Goal: Task Accomplishment & Management: Manage account settings

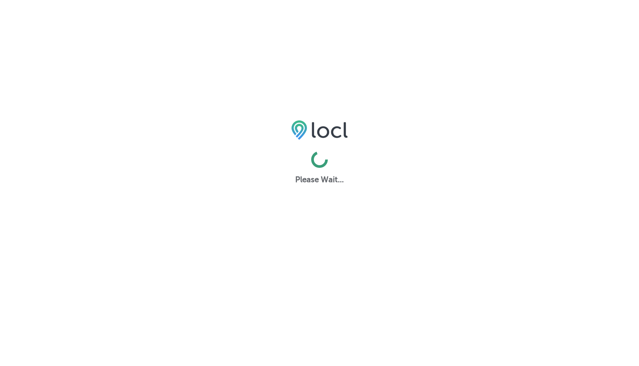
select select "US"
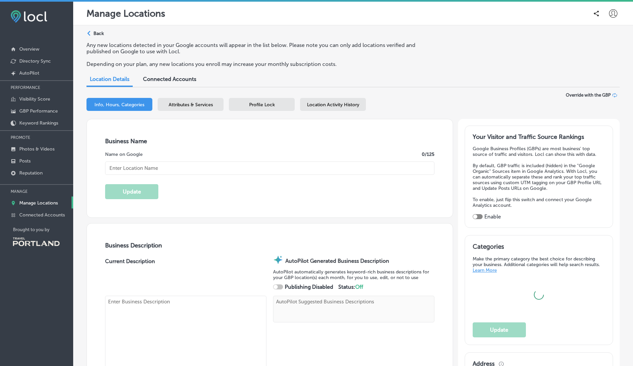
checkbox input "true"
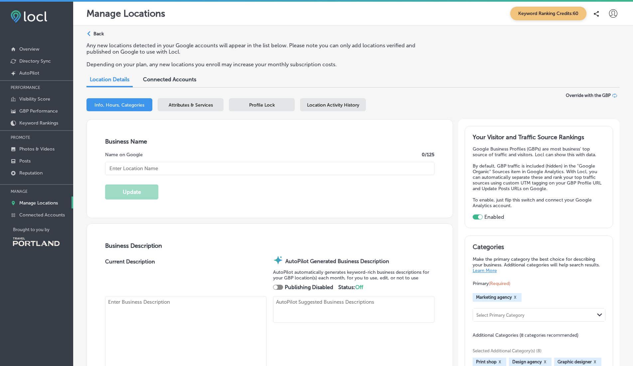
type input "The Metric Group"
type textarea "The Metric Group delivers standout marketing solutions by blending strategy, cr…"
type textarea "The Metric Group redefines marketing by combining strategic vision with expert …"
type input "[STREET_ADDRESS][PERSON_NAME]"
type input "Floor 4"
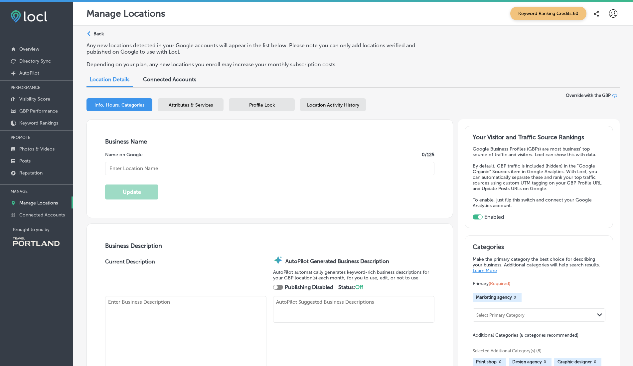
type input "Tigard"
type input "97223-5500"
type input "US"
type input "[URL][DOMAIN_NAME]"
type input "30"
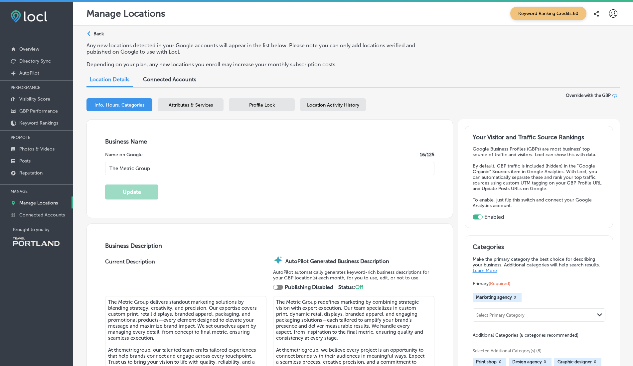
type input "[PHONE_NUMBER]"
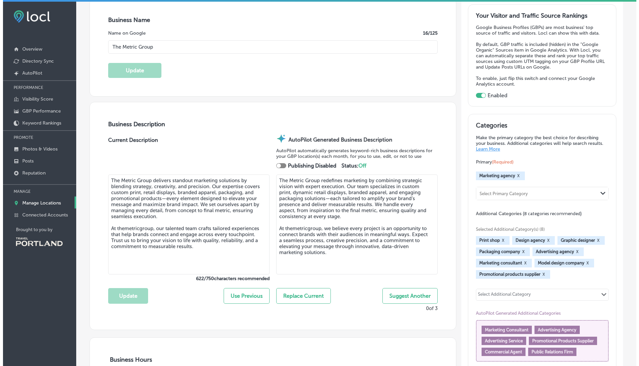
scroll to position [133, 0]
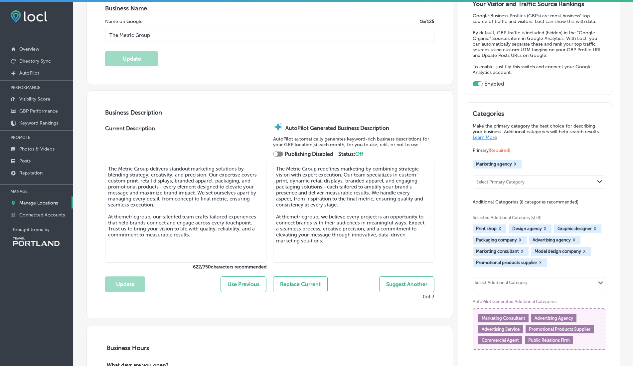
click at [115, 215] on textarea "The Metric Group delivers standout marketing solutions by blending strategy, cr…" at bounding box center [185, 213] width 161 height 100
click at [120, 229] on textarea "The Metric Group delivers standout marketing solutions by blending strategy, cr…" at bounding box center [185, 213] width 161 height 100
type textarea "The Metric Group delivers standout marketing solutions by blending strategy, cr…"
click at [124, 289] on button "Update" at bounding box center [125, 284] width 40 height 16
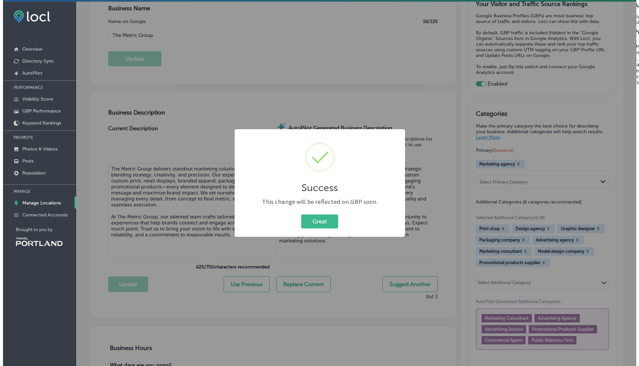
scroll to position [133, 0]
